Goal: Information Seeking & Learning: Learn about a topic

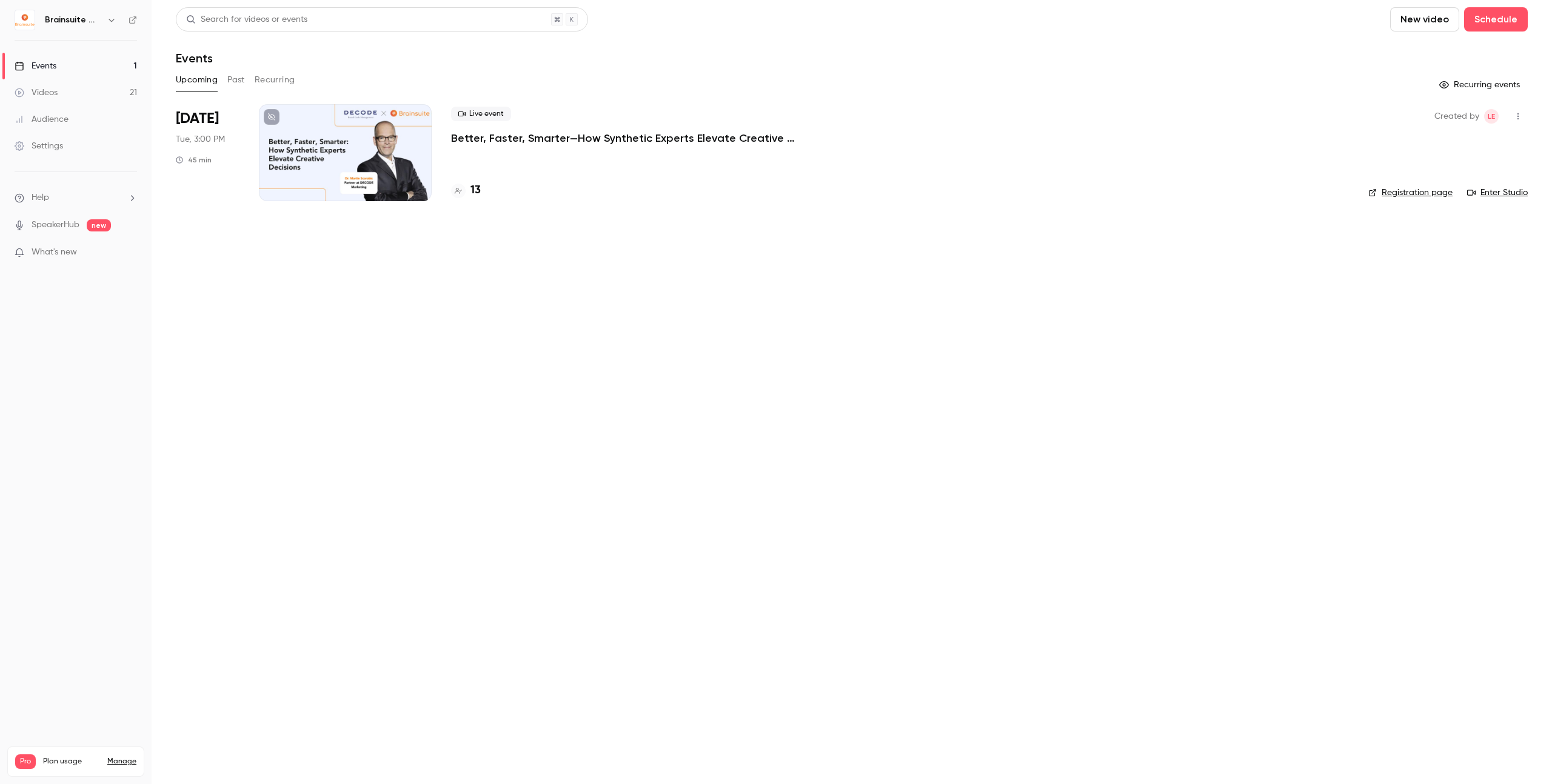
click at [567, 145] on div "Live event Better, Faster, Smarter—How Synthetic Experts Elevate Creative Decis…" at bounding box center [900, 152] width 898 height 97
click at [568, 142] on p "Better, Faster, Smarter—How Synthetic Experts Elevate Creative Decisions" at bounding box center [633, 138] width 364 height 14
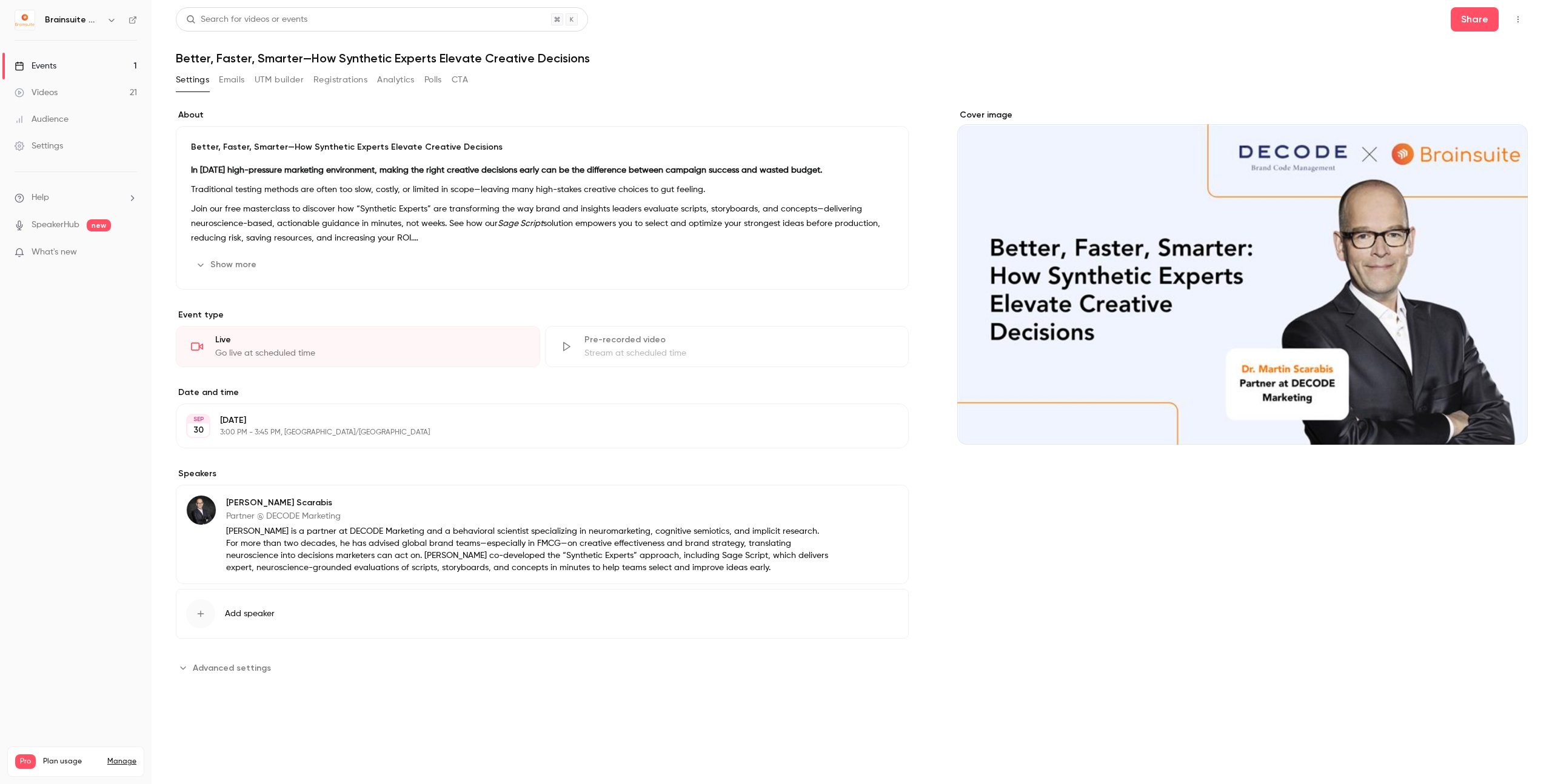
click at [240, 81] on button "Emails" at bounding box center [231, 80] width 26 height 19
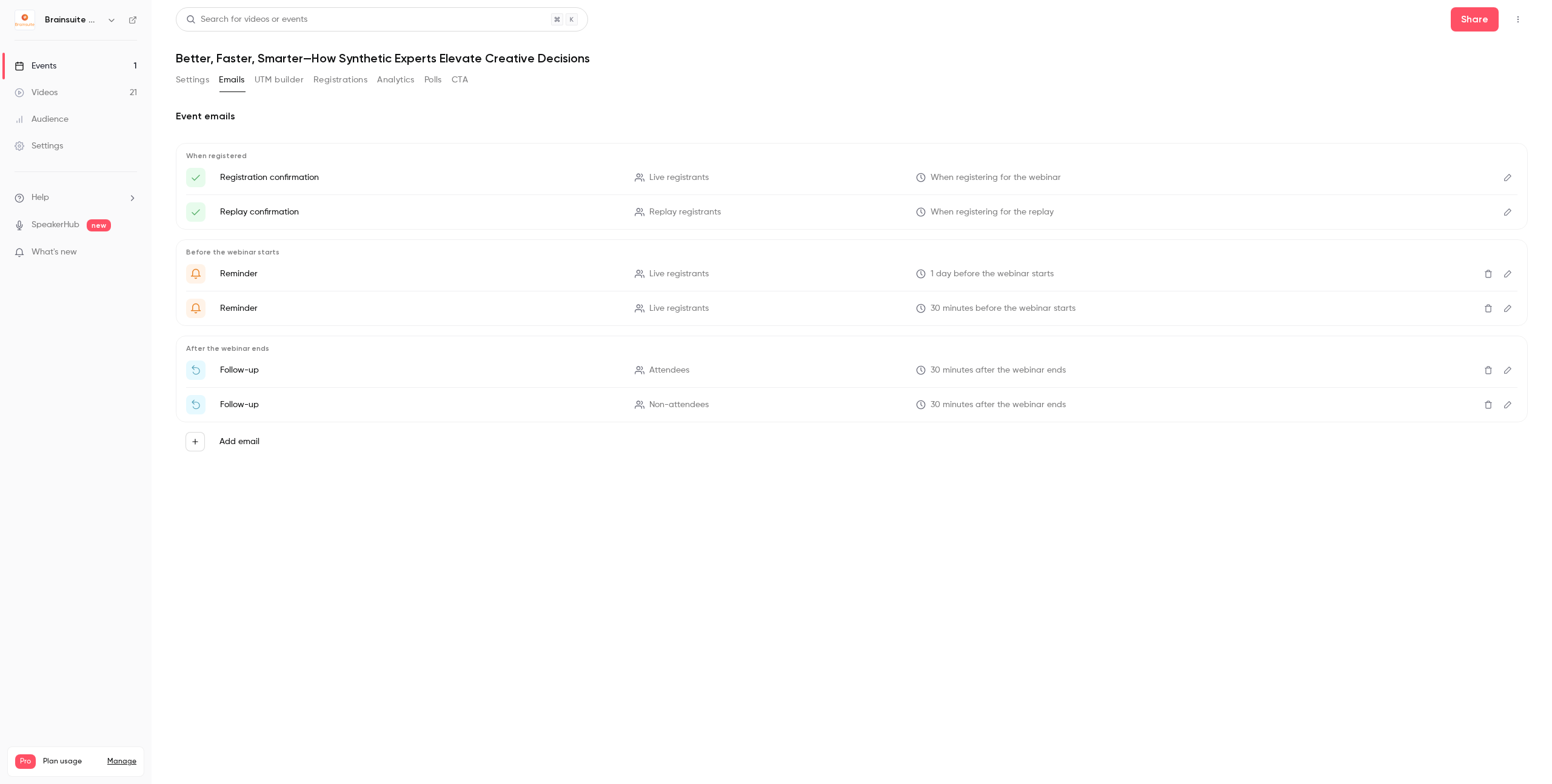
click at [44, 217] on ul "Help SpeakerHub new What's new" at bounding box center [76, 226] width 152 height 108
click at [45, 229] on link "SpeakerHub" at bounding box center [55, 225] width 48 height 13
